Goal: Check status

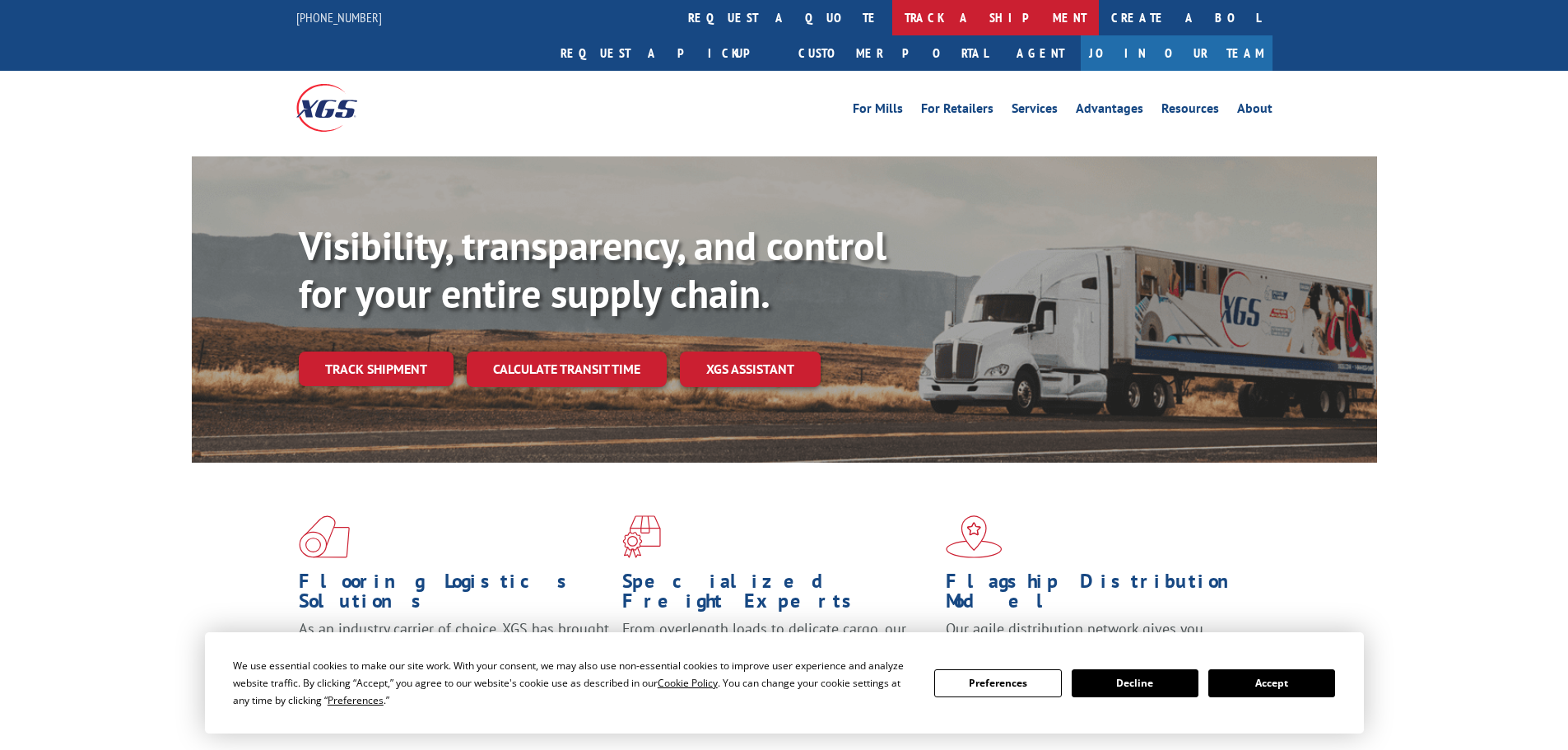
click at [893, 18] on link "track a shipment" at bounding box center [996, 17] width 207 height 35
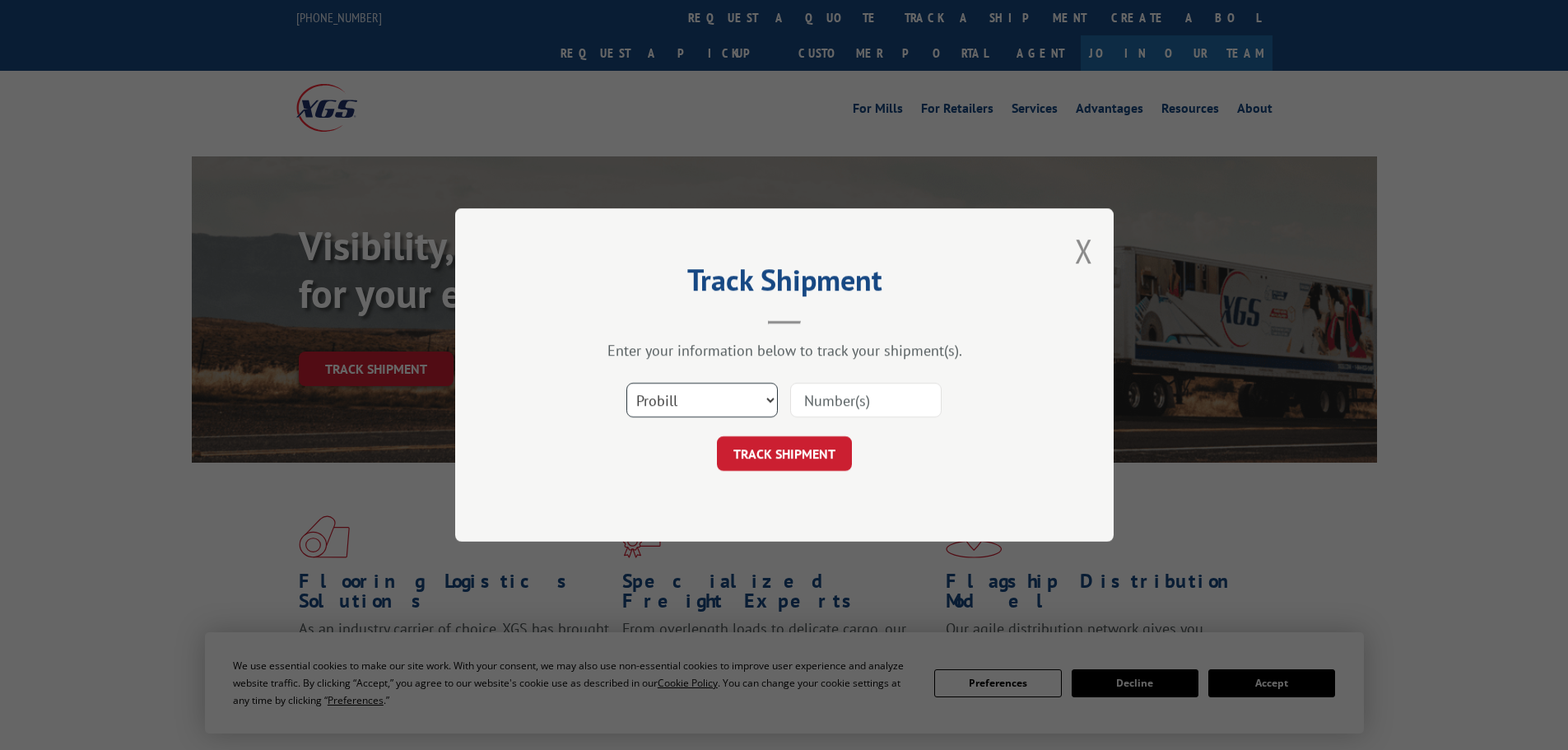
click at [710, 403] on select "Select category... Probill BOL PO" at bounding box center [702, 400] width 151 height 34
select select "po"
click at [627, 383] on select "Select category... Probill BOL PO" at bounding box center [702, 400] width 151 height 34
click at [824, 395] on input at bounding box center [865, 400] width 151 height 34
paste input "28532327"
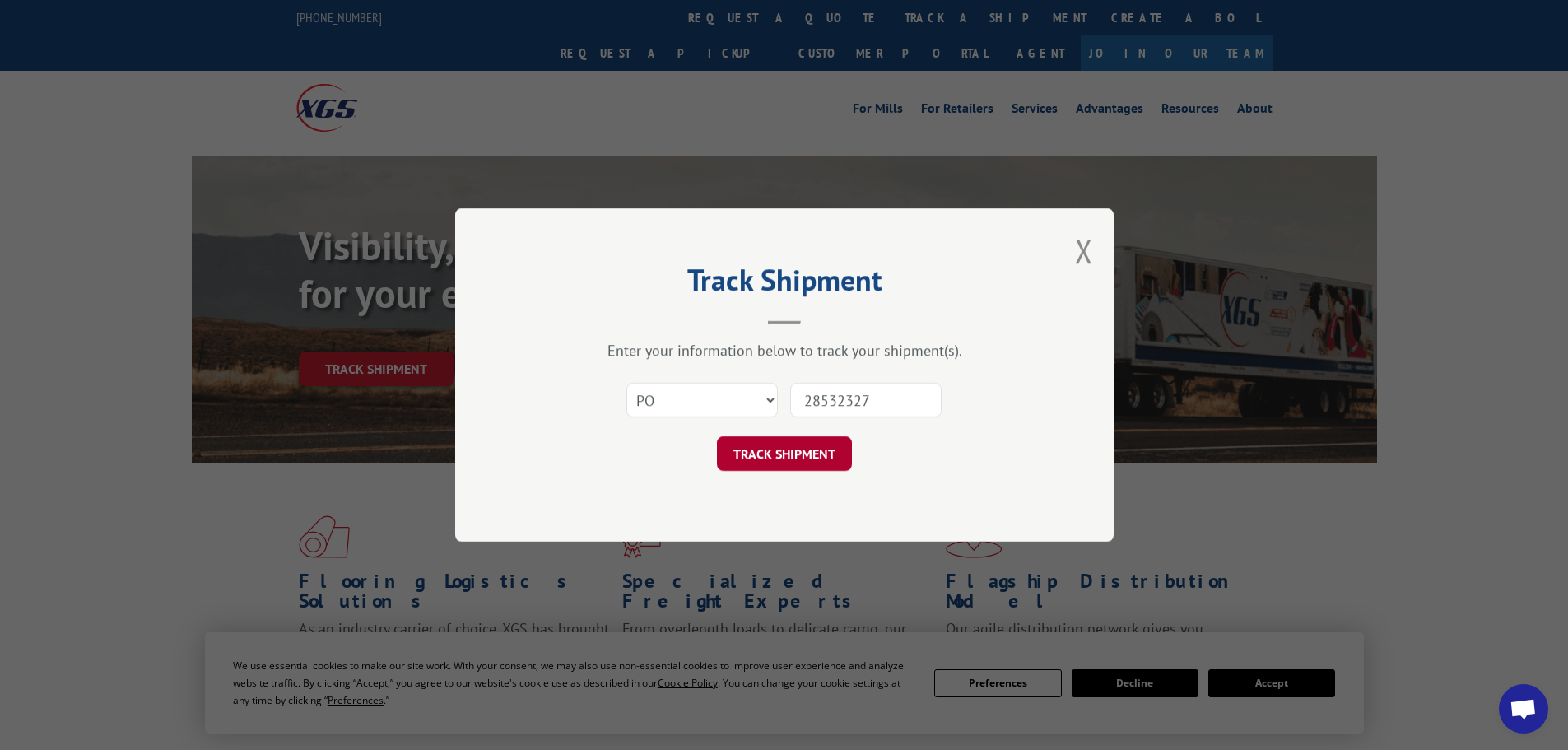
type input "28532327"
click at [805, 456] on button "TRACK SHIPMENT" at bounding box center [785, 453] width 135 height 34
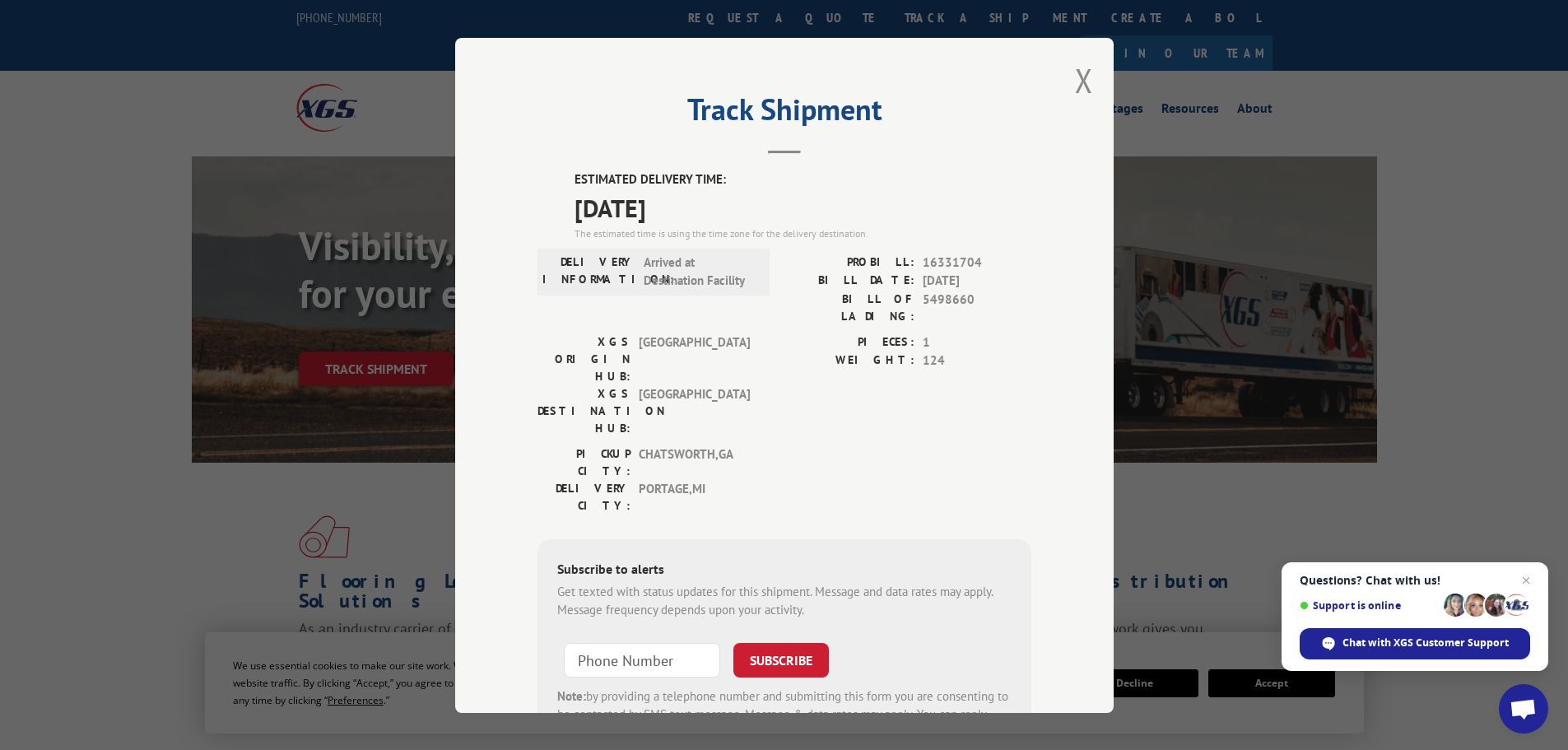
drag, startPoint x: 709, startPoint y: 211, endPoint x: 631, endPoint y: 198, distance: 79.1
click at [575, 185] on div "ESTIMATED DELIVERY TIME: [DATE] The estimated time is using the time zone for t…" at bounding box center [803, 205] width 457 height 71
copy div "STIMATED DELIVERY TIME: [DATE]"
